Goal: Task Accomplishment & Management: Use online tool/utility

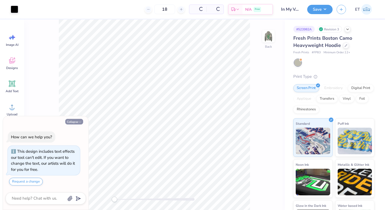
scroll to position [15, 0]
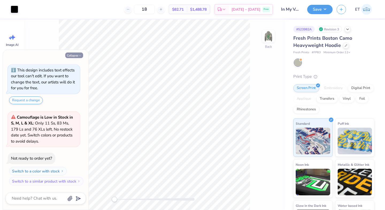
click at [75, 55] on button "Collapse" at bounding box center [74, 56] width 18 height 6
type textarea "x"
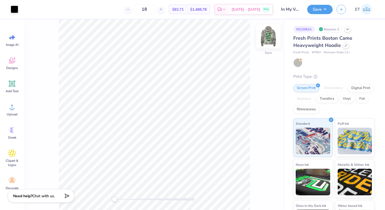
click at [264, 37] on img at bounding box center [267, 36] width 21 height 21
click at [16, 10] on div at bounding box center [14, 8] width 7 height 7
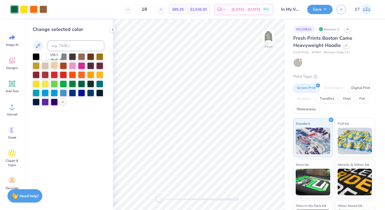
click at [56, 63] on div at bounding box center [54, 65] width 7 height 7
click at [64, 100] on icon at bounding box center [63, 102] width 4 height 4
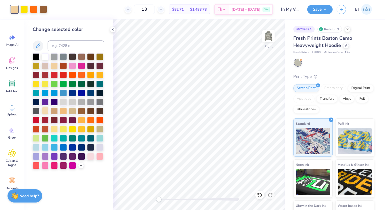
click at [47, 109] on div at bounding box center [45, 110] width 7 height 7
click at [56, 128] on div at bounding box center [54, 129] width 7 height 7
click at [111, 29] on icon at bounding box center [113, 30] width 4 height 4
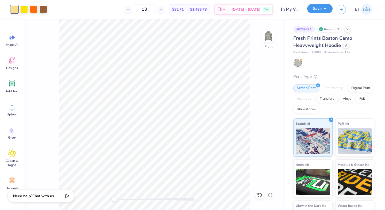
click at [323, 8] on button "Save" at bounding box center [319, 8] width 25 height 9
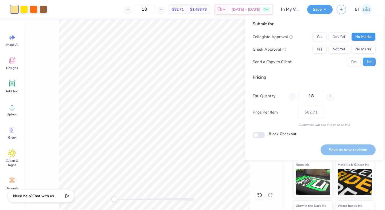
click at [363, 35] on button "No Marks" at bounding box center [363, 37] width 24 height 9
click at [33, 10] on div at bounding box center [33, 8] width 7 height 7
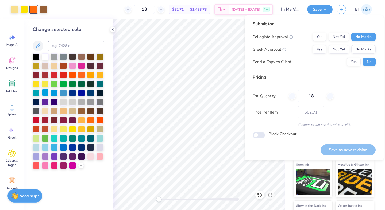
click at [45, 93] on div at bounding box center [45, 92] width 7 height 7
click at [52, 93] on div at bounding box center [54, 92] width 7 height 7
click at [72, 93] on div at bounding box center [72, 92] width 7 height 7
click at [258, 196] on icon at bounding box center [259, 195] width 5 height 5
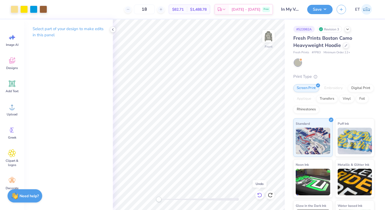
click at [258, 196] on icon at bounding box center [259, 195] width 5 height 5
click at [327, 8] on button "Save" at bounding box center [319, 8] width 25 height 9
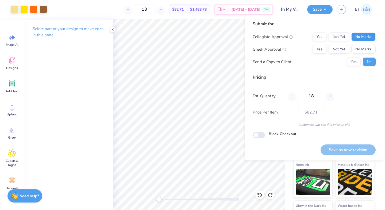
click at [367, 37] on button "No Marks" at bounding box center [363, 37] width 24 height 9
click at [322, 36] on button "Yes" at bounding box center [319, 37] width 14 height 9
click at [362, 48] on button "No Marks" at bounding box center [363, 49] width 24 height 9
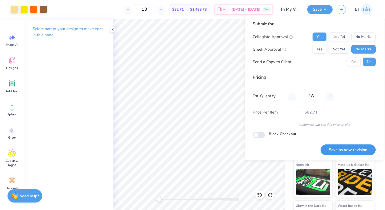
click at [352, 146] on button "Save as new revision" at bounding box center [347, 150] width 55 height 11
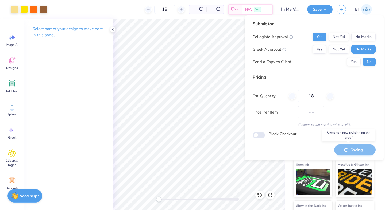
type input "$82.71"
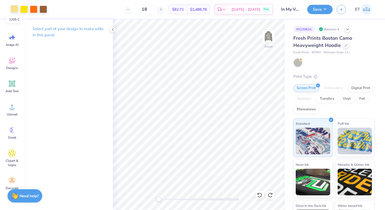
click at [16, 9] on div at bounding box center [14, 8] width 7 height 7
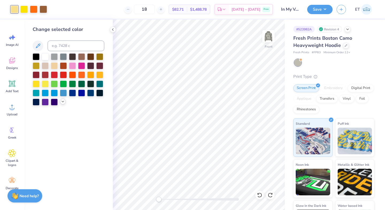
click at [63, 102] on icon at bounding box center [63, 102] width 4 height 4
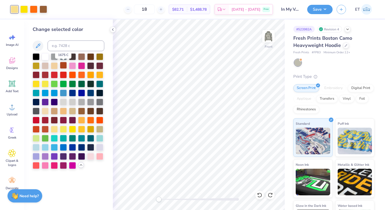
click at [61, 64] on div at bounding box center [63, 65] width 7 height 7
click at [91, 66] on div at bounding box center [90, 65] width 7 height 7
click at [88, 112] on div at bounding box center [90, 110] width 7 height 7
click at [264, 37] on img at bounding box center [267, 36] width 21 height 21
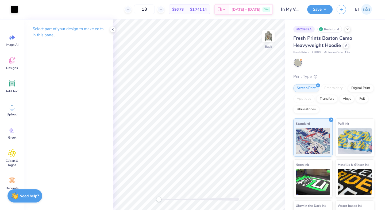
click at [264, 37] on img at bounding box center [268, 36] width 11 height 11
click at [15, 9] on div at bounding box center [14, 8] width 7 height 7
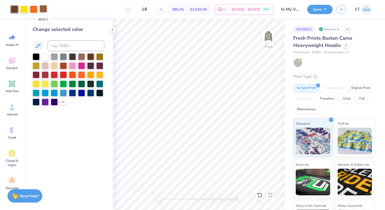
click at [45, 10] on div at bounding box center [43, 8] width 7 height 7
click at [14, 11] on div at bounding box center [14, 8] width 7 height 7
click at [43, 11] on div at bounding box center [43, 8] width 7 height 7
click at [54, 66] on div at bounding box center [54, 65] width 7 height 7
click at [258, 194] on icon at bounding box center [259, 195] width 5 height 5
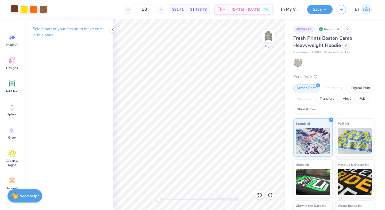
click at [16, 11] on div at bounding box center [14, 8] width 7 height 7
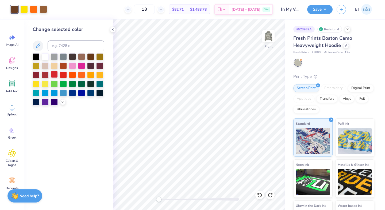
click at [55, 76] on div at bounding box center [54, 74] width 7 height 7
click at [259, 194] on icon at bounding box center [259, 195] width 5 height 5
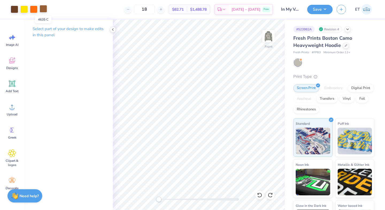
click at [46, 10] on div at bounding box center [43, 8] width 7 height 7
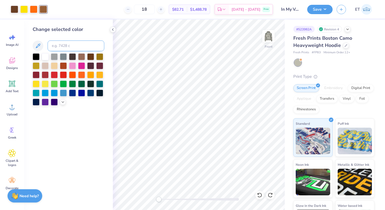
click at [63, 46] on input at bounding box center [76, 46] width 57 height 11
type input "469"
click at [324, 9] on button "Save" at bounding box center [319, 8] width 25 height 9
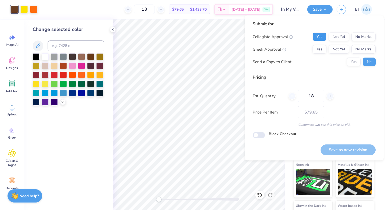
click at [324, 34] on button "Yes" at bounding box center [319, 37] width 14 height 9
click at [360, 47] on button "No Marks" at bounding box center [363, 49] width 24 height 9
click at [355, 148] on button "Save as new revision" at bounding box center [347, 150] width 55 height 11
type input "$79.65"
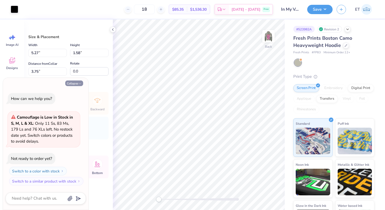
click at [79, 81] on button "Collapse" at bounding box center [74, 84] width 18 height 6
type textarea "x"
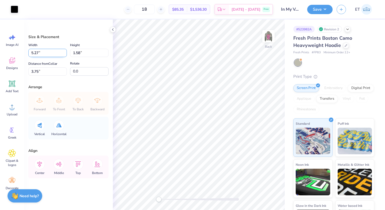
click at [50, 55] on input "5.27" at bounding box center [47, 53] width 38 height 8
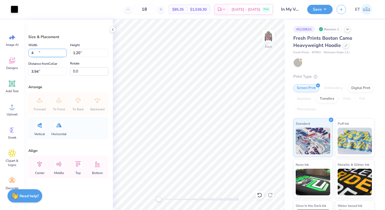
type input "4.00"
type input "1.20"
type input "3.94"
type input "4.49"
type input "1.35"
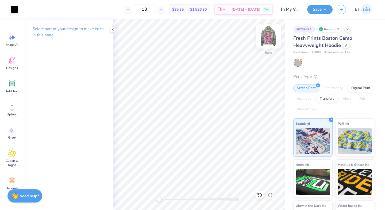
click at [265, 35] on img at bounding box center [267, 36] width 21 height 21
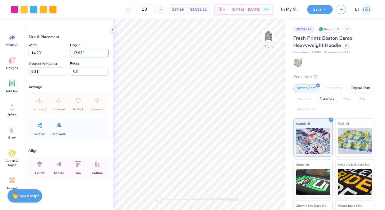
click at [86, 54] on input "17.93" at bounding box center [89, 53] width 38 height 8
type input "15"
type input "11.88"
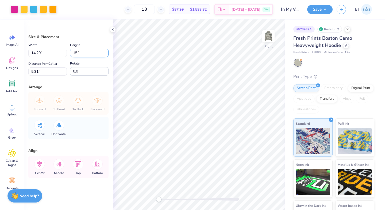
type input "15.00"
type input "6.77"
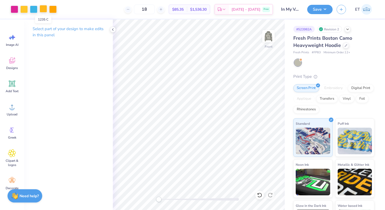
click at [42, 10] on div at bounding box center [43, 8] width 7 height 7
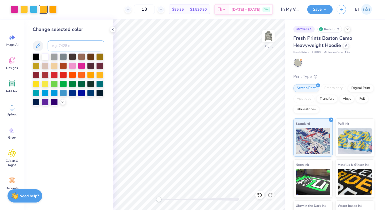
click at [61, 47] on input at bounding box center [76, 46] width 57 height 11
type input "123"
click at [42, 9] on div at bounding box center [43, 8] width 7 height 7
click at [82, 75] on div at bounding box center [81, 74] width 7 height 7
click at [268, 42] on img at bounding box center [267, 36] width 21 height 21
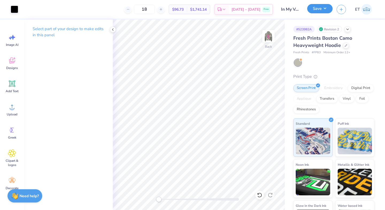
click at [320, 8] on button "Save" at bounding box center [319, 8] width 25 height 9
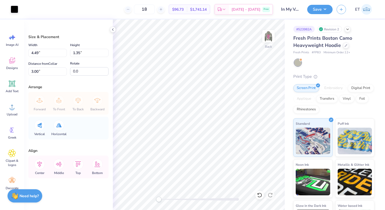
type input "4.63"
type input "1.39"
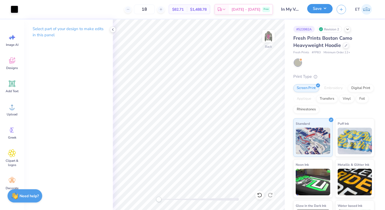
click at [323, 11] on button "Save" at bounding box center [319, 8] width 25 height 9
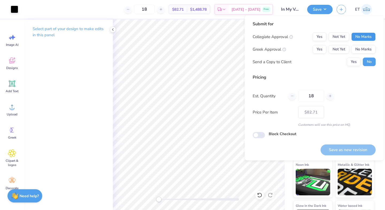
click at [363, 39] on button "No Marks" at bounding box center [363, 37] width 24 height 9
click at [318, 37] on button "Yes" at bounding box center [319, 37] width 14 height 9
click at [352, 50] on button "No Marks" at bounding box center [363, 49] width 24 height 9
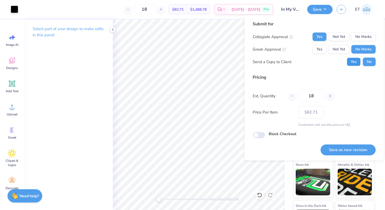
click at [358, 65] on button "Yes" at bounding box center [353, 62] width 14 height 9
click at [337, 147] on button "Save as new revision" at bounding box center [347, 150] width 55 height 11
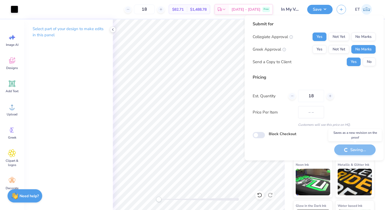
type input "$82.71"
